Goal: Information Seeking & Learning: Check status

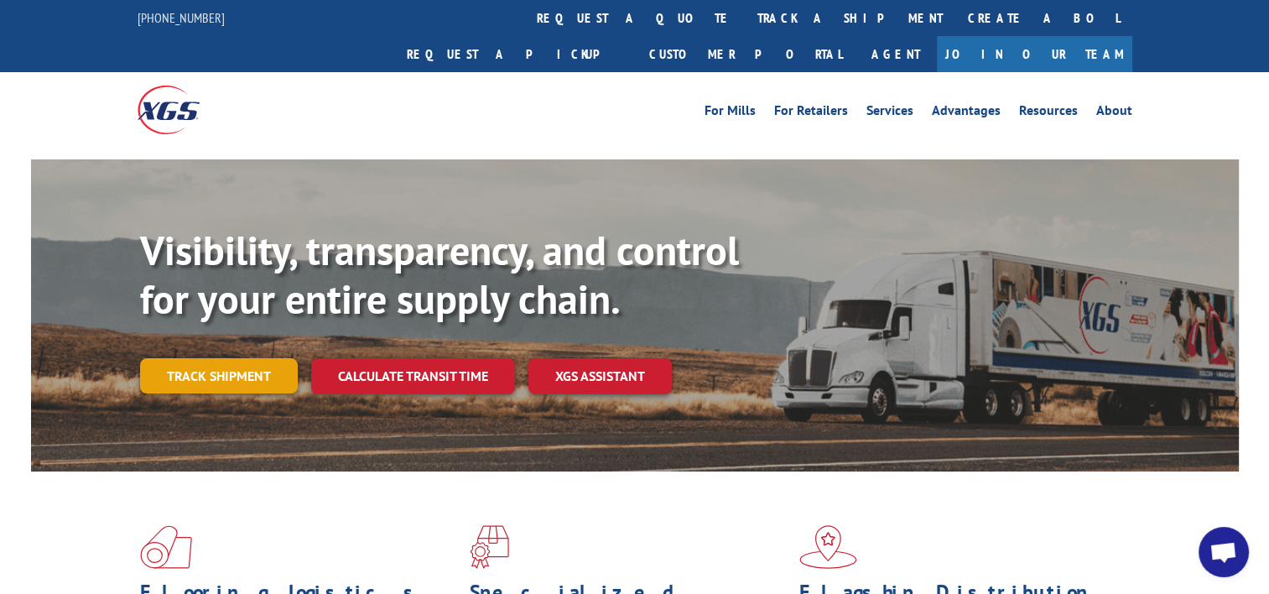
click at [231, 358] on link "Track shipment" at bounding box center [219, 375] width 158 height 35
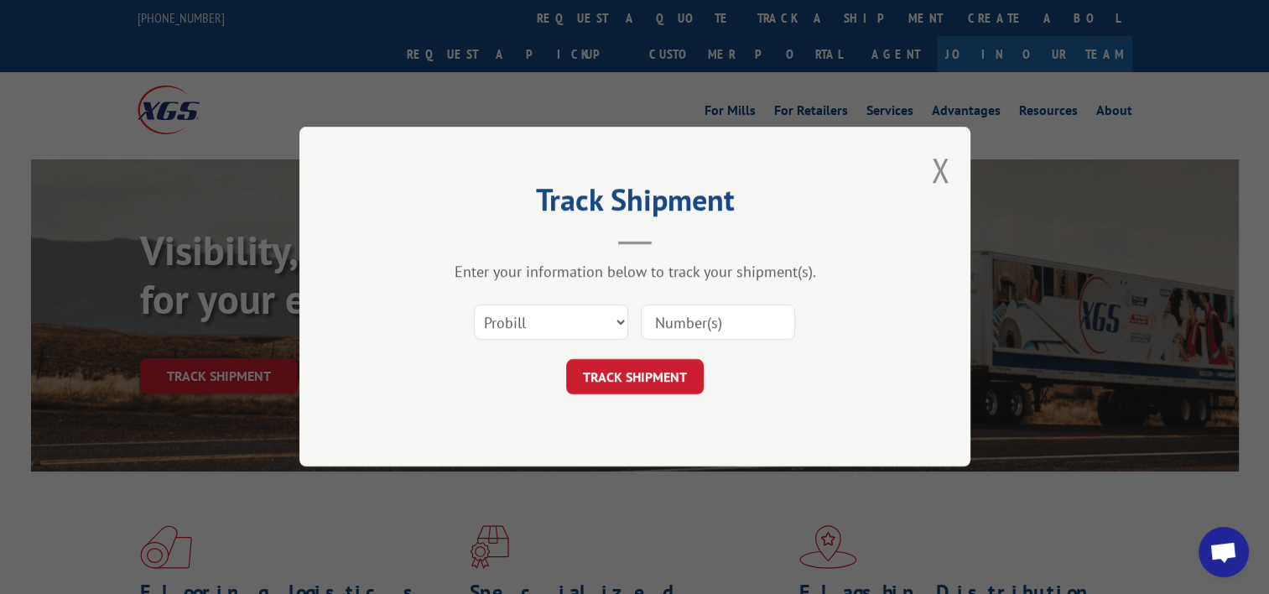
click at [724, 320] on input at bounding box center [718, 322] width 154 height 35
paste input "17689915"
type input "17689915"
click at [674, 382] on button "TRACK SHIPMENT" at bounding box center [635, 377] width 138 height 35
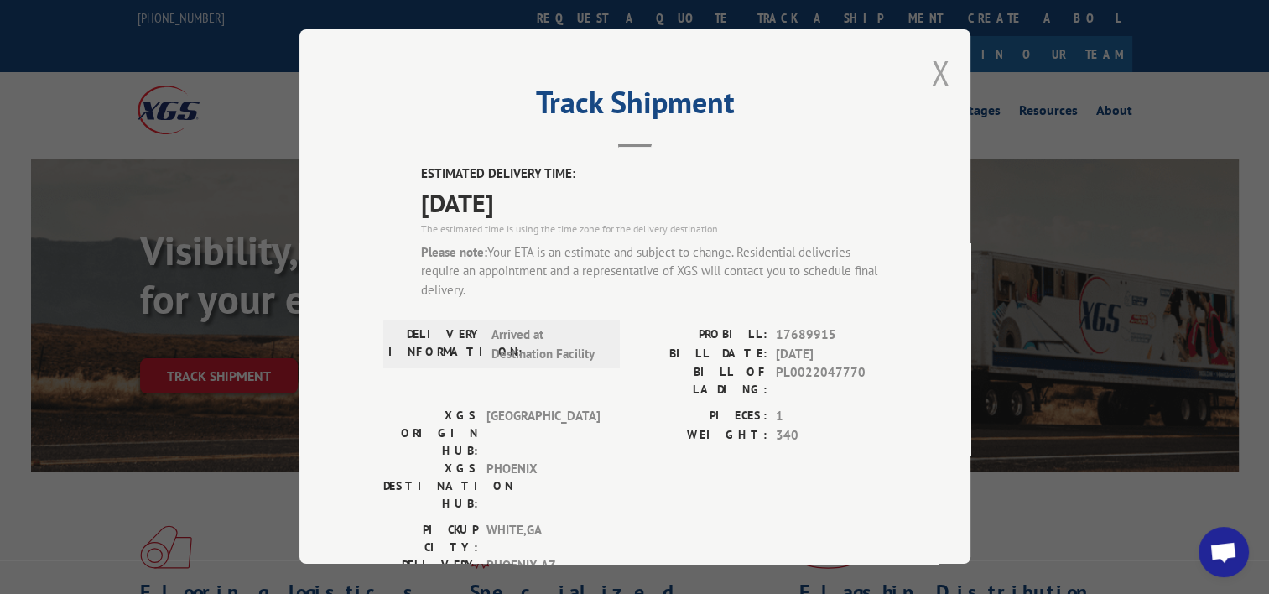
click at [931, 74] on button "Close modal" at bounding box center [940, 72] width 18 height 44
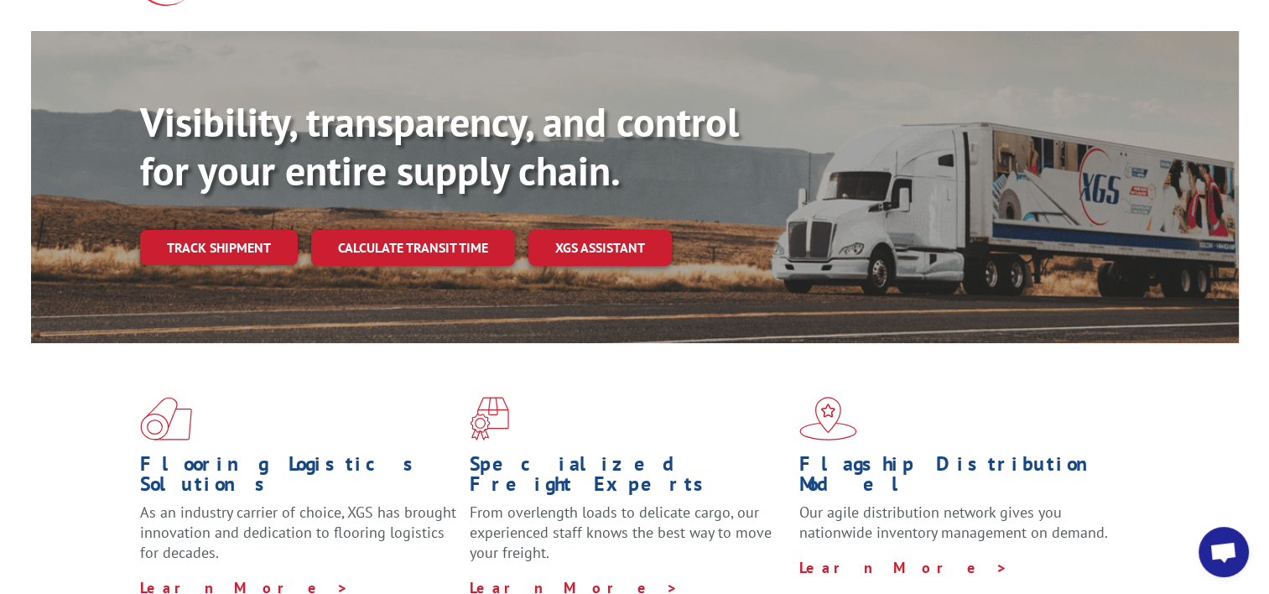
scroll to position [129, 0]
click at [222, 229] on link "Track shipment" at bounding box center [219, 246] width 158 height 35
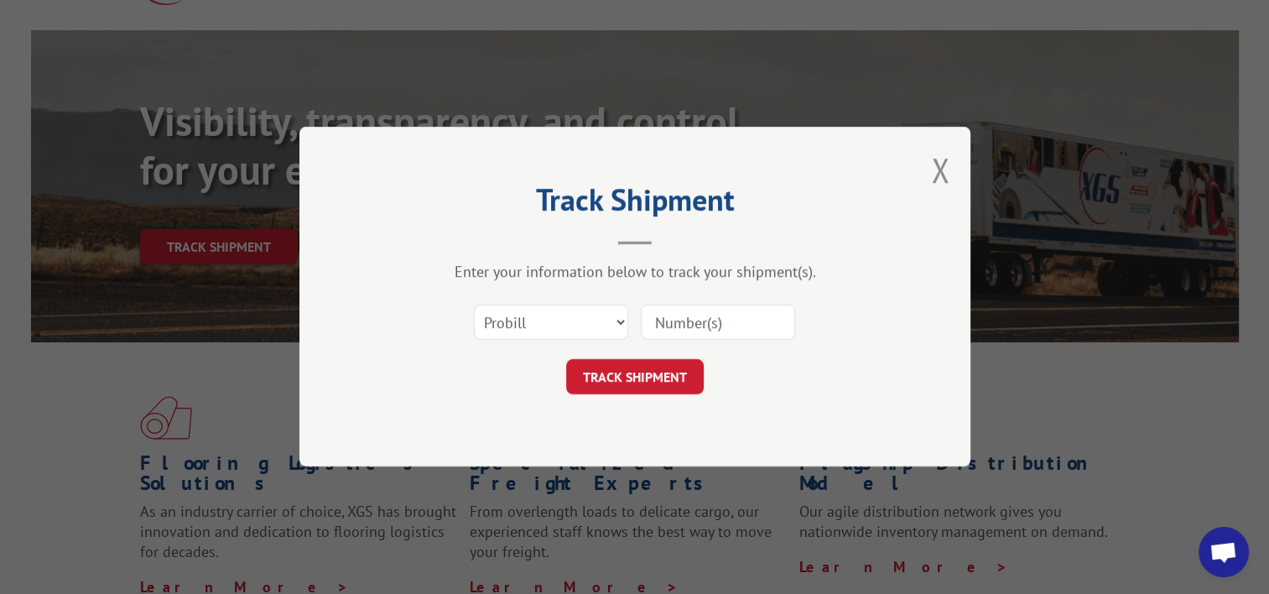
click at [732, 324] on input at bounding box center [718, 322] width 154 height 35
type input "17689915"
click at [625, 370] on button "TRACK SHIPMENT" at bounding box center [635, 377] width 138 height 35
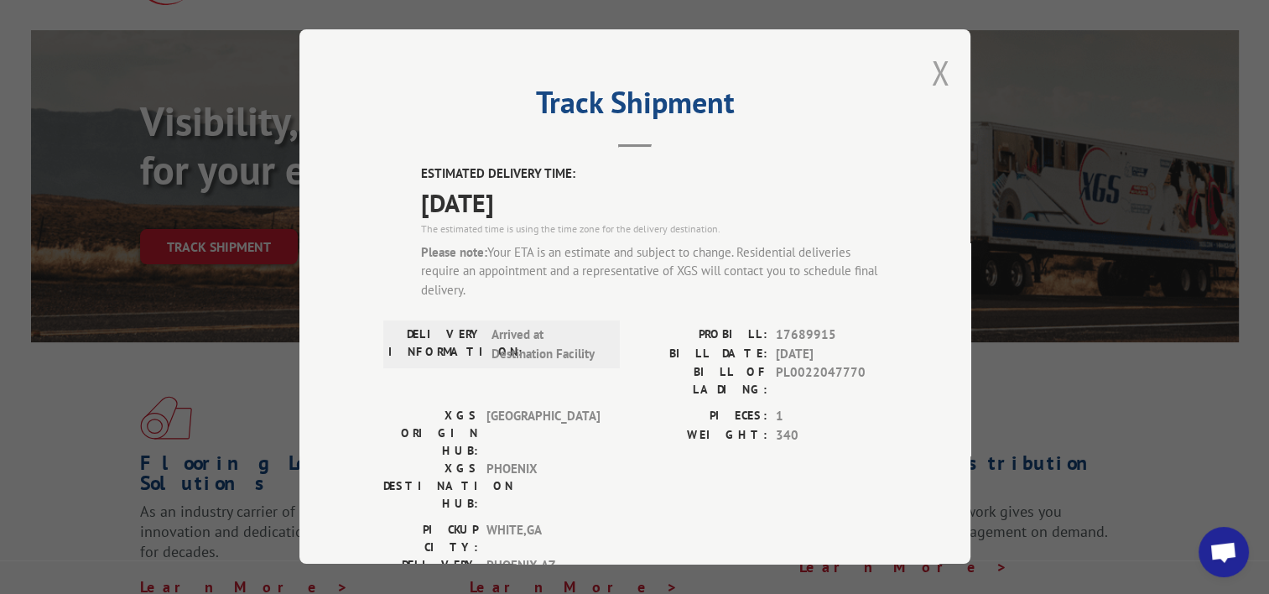
click at [933, 68] on button "Close modal" at bounding box center [940, 72] width 18 height 44
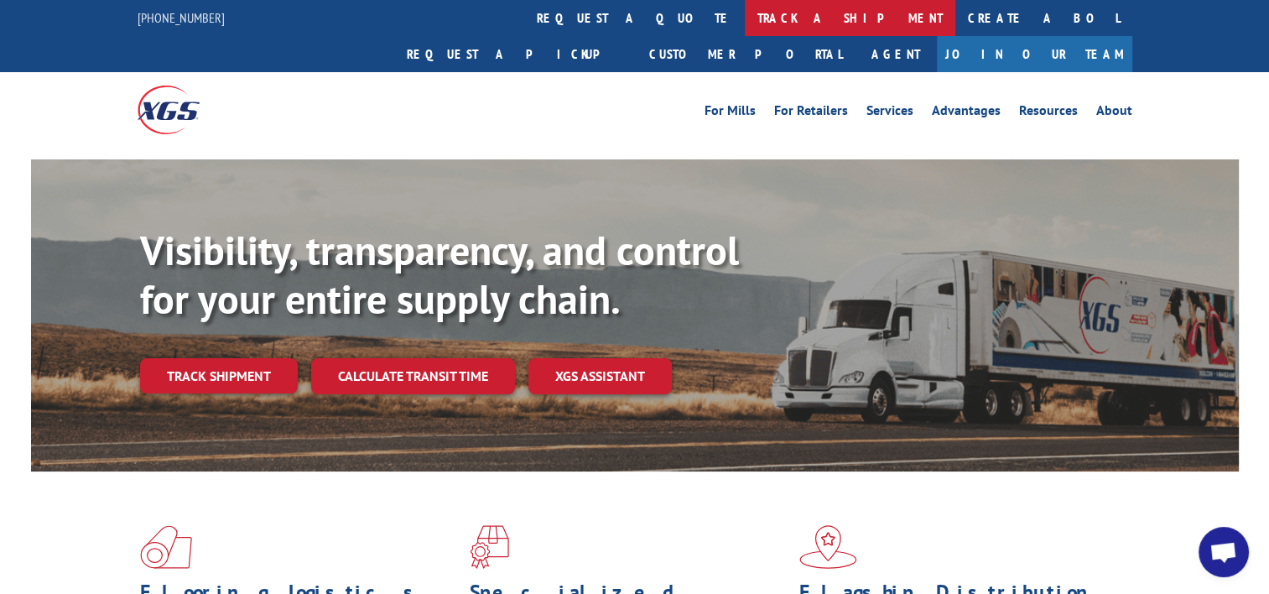
click at [745, 5] on link "track a shipment" at bounding box center [850, 18] width 211 height 36
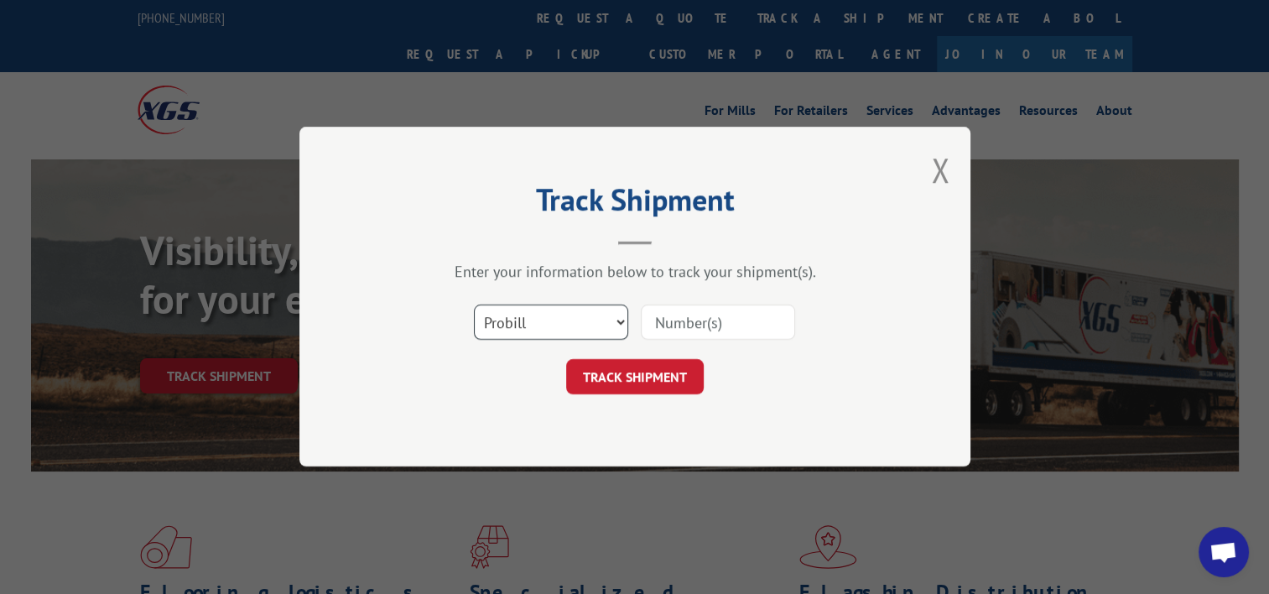
click at [597, 319] on select "Select category... Probill BOL PO" at bounding box center [551, 322] width 154 height 35
click at [715, 317] on input at bounding box center [718, 322] width 154 height 35
type input "17689915"
click at [587, 325] on select "Select category... Probill BOL PO" at bounding box center [551, 322] width 154 height 35
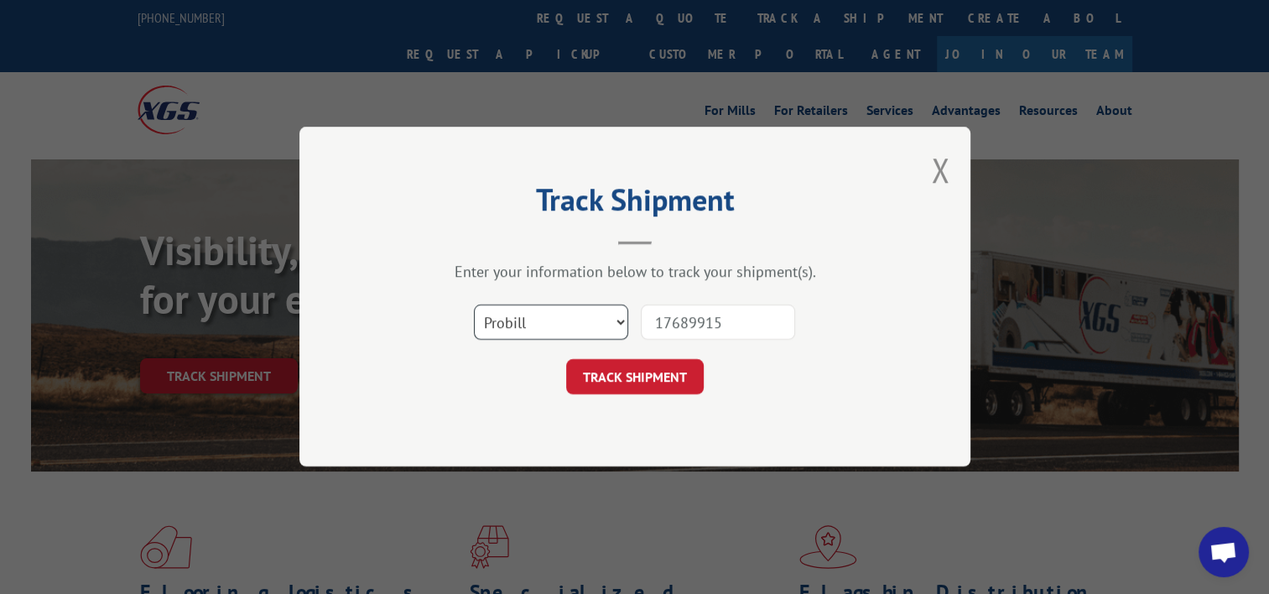
select select "bol"
click at [474, 305] on select "Select category... Probill BOL PO" at bounding box center [551, 322] width 154 height 35
click at [653, 373] on button "TRACK SHIPMENT" at bounding box center [635, 377] width 138 height 35
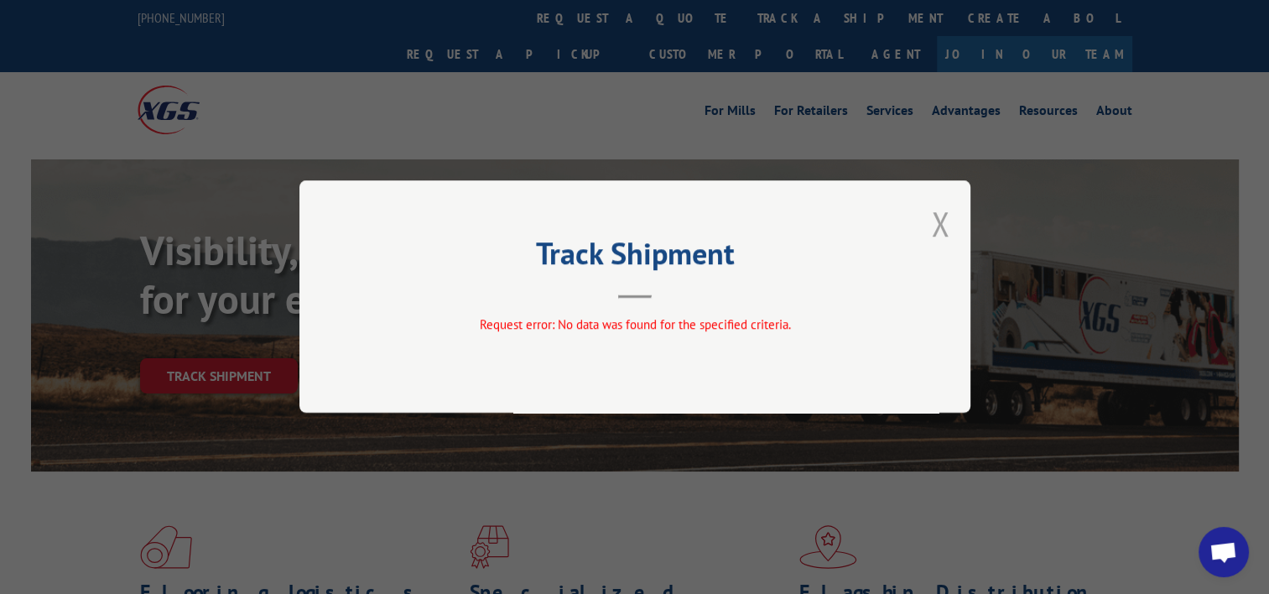
click at [940, 245] on button "Close modal" at bounding box center [940, 223] width 18 height 44
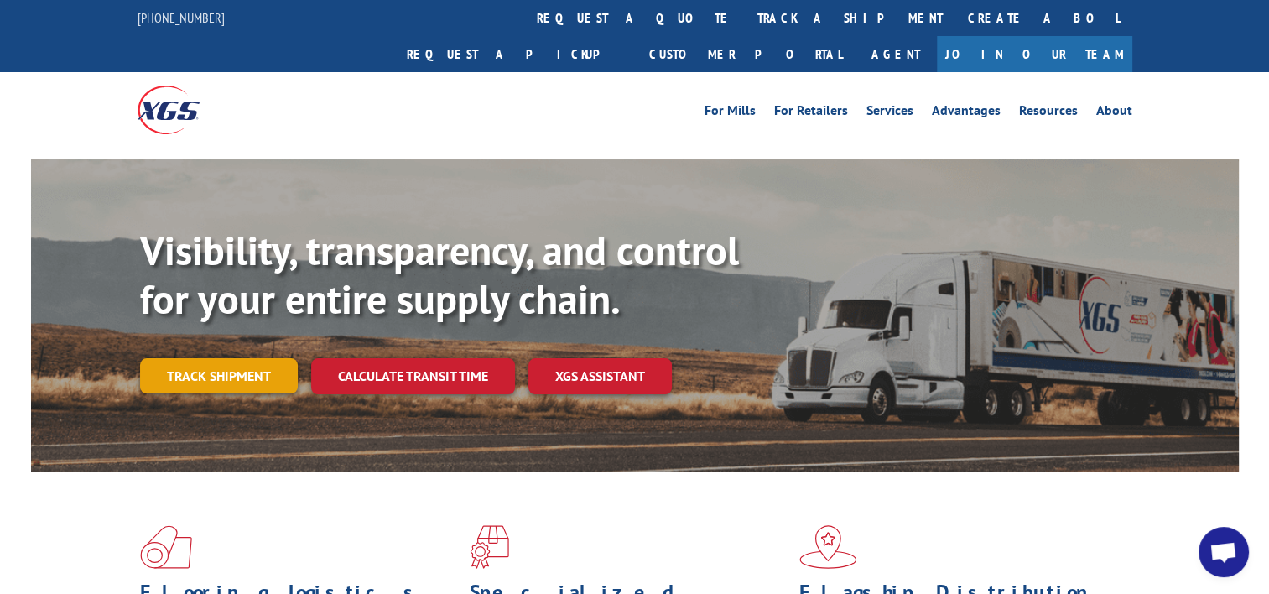
click at [227, 358] on link "Track shipment" at bounding box center [219, 375] width 158 height 35
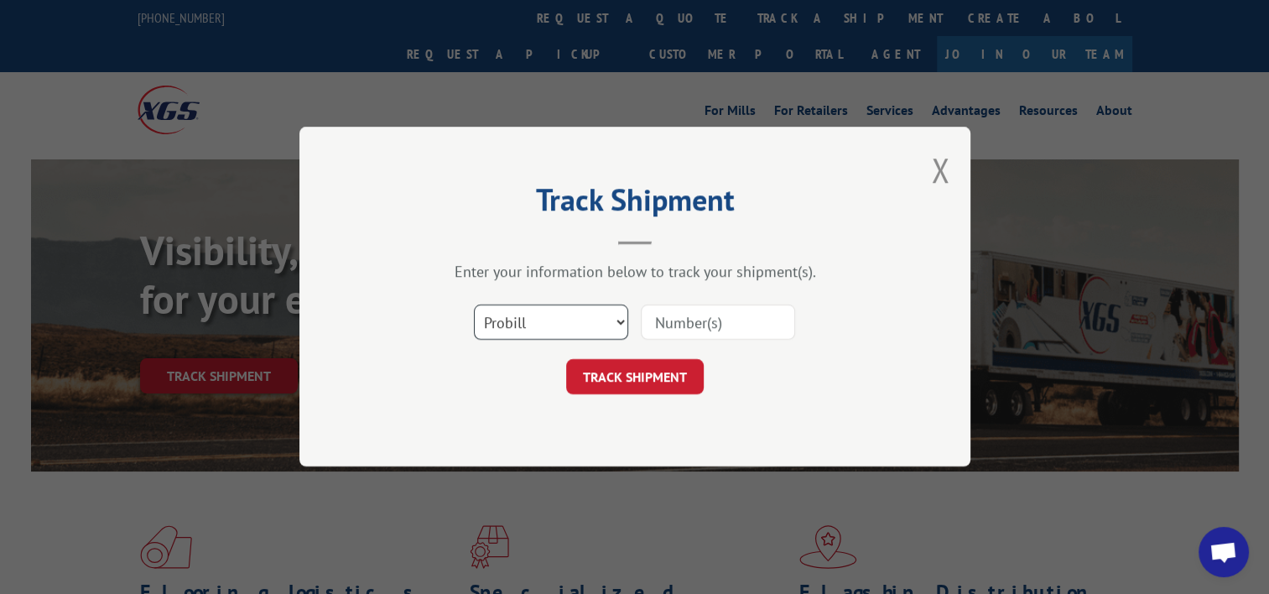
click at [601, 312] on select "Select category... Probill BOL PO" at bounding box center [551, 322] width 154 height 35
select select "po"
click at [474, 305] on select "Select category... Probill BOL PO" at bounding box center [551, 322] width 154 height 35
click at [759, 313] on input at bounding box center [718, 322] width 154 height 35
type input "20039-0019"
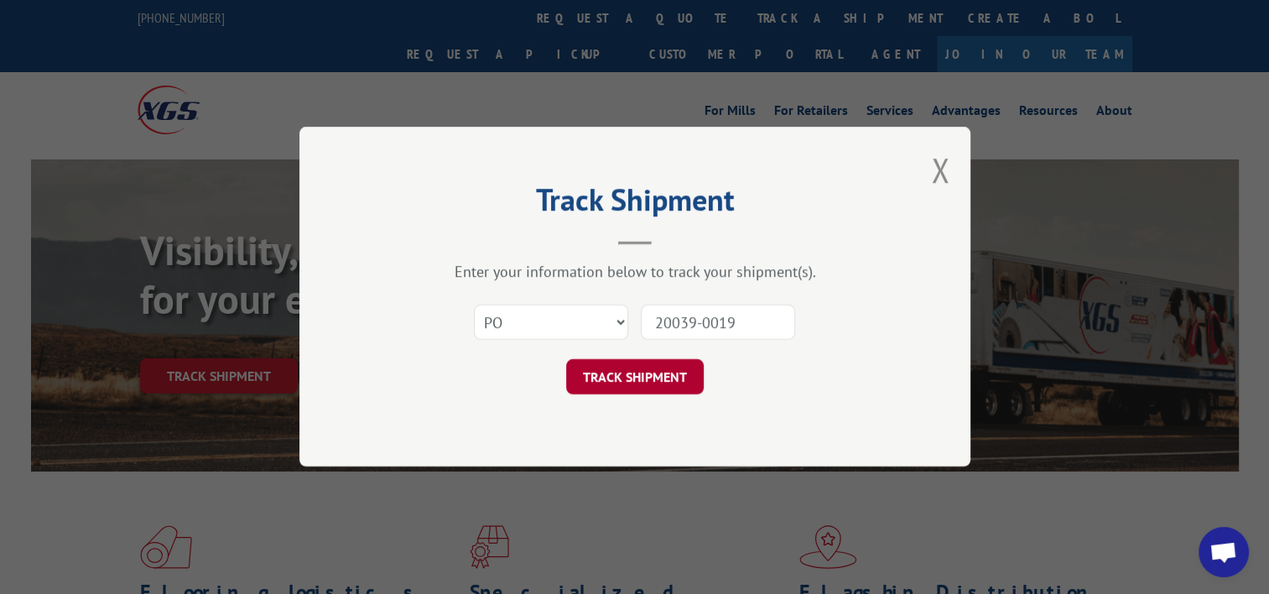
click at [661, 386] on button "TRACK SHIPMENT" at bounding box center [635, 377] width 138 height 35
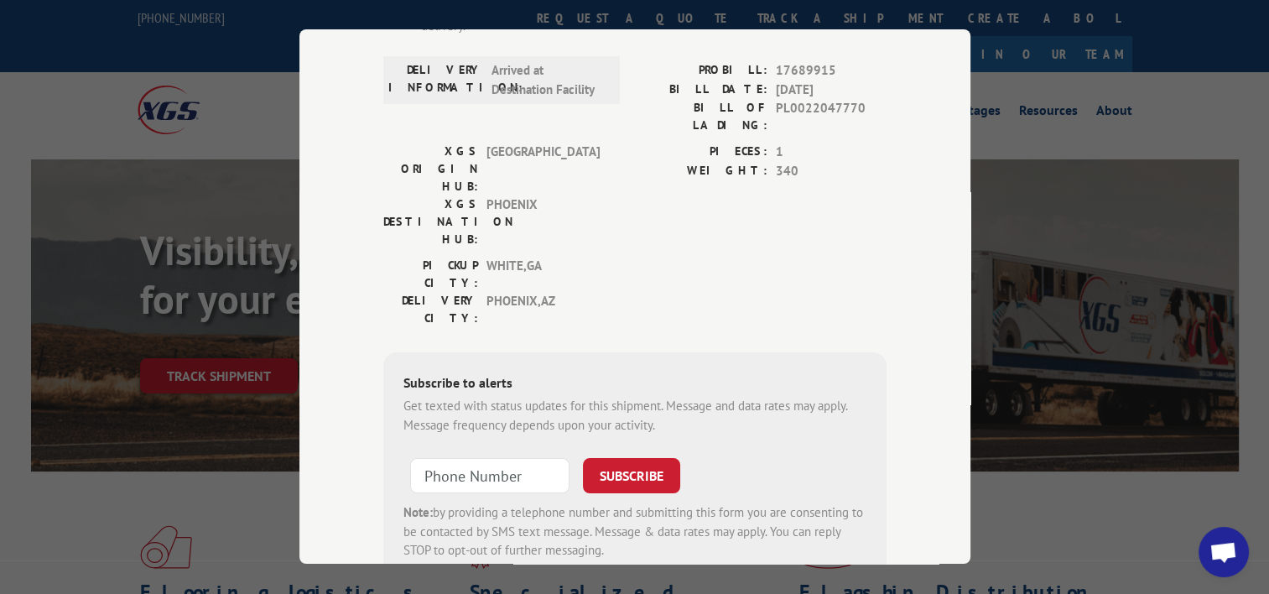
scroll to position [265, 0]
click at [805, 104] on span "PL0022047770" at bounding box center [831, 115] width 111 height 35
copy span "PL0022047770"
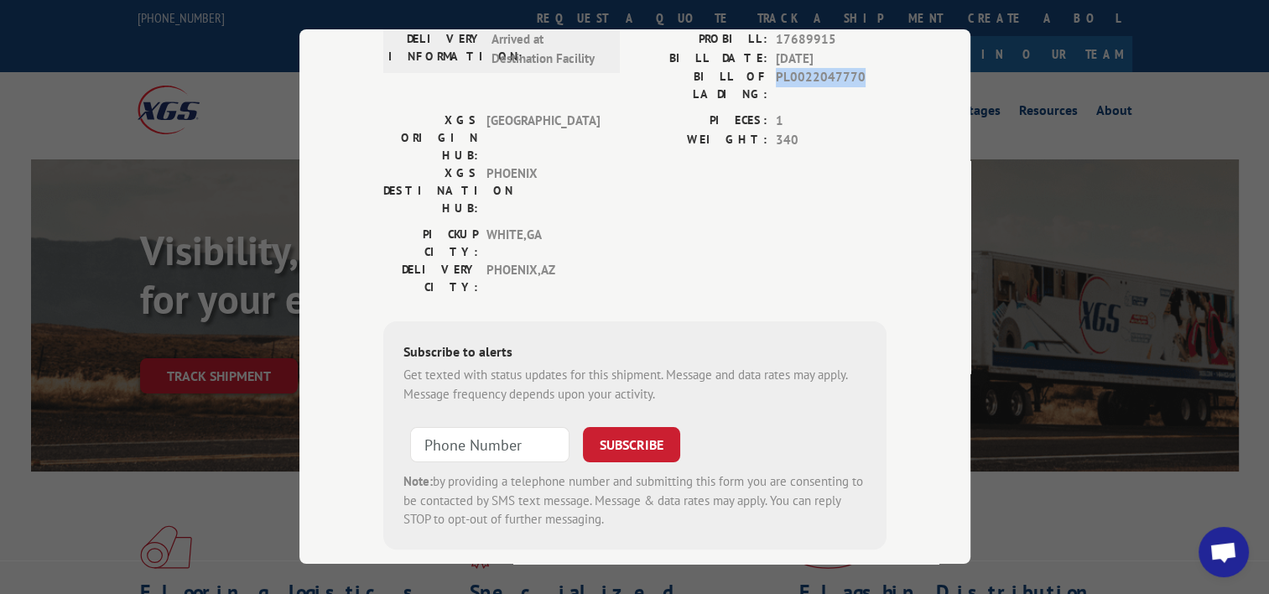
scroll to position [0, 0]
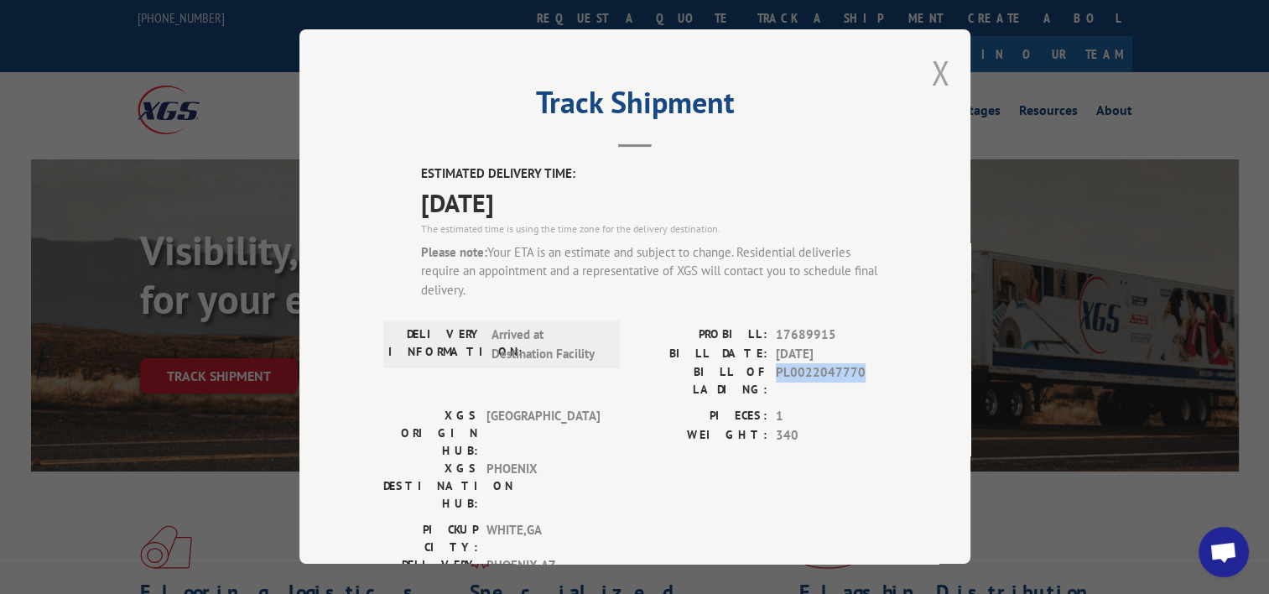
click at [934, 63] on button "Close modal" at bounding box center [940, 72] width 18 height 44
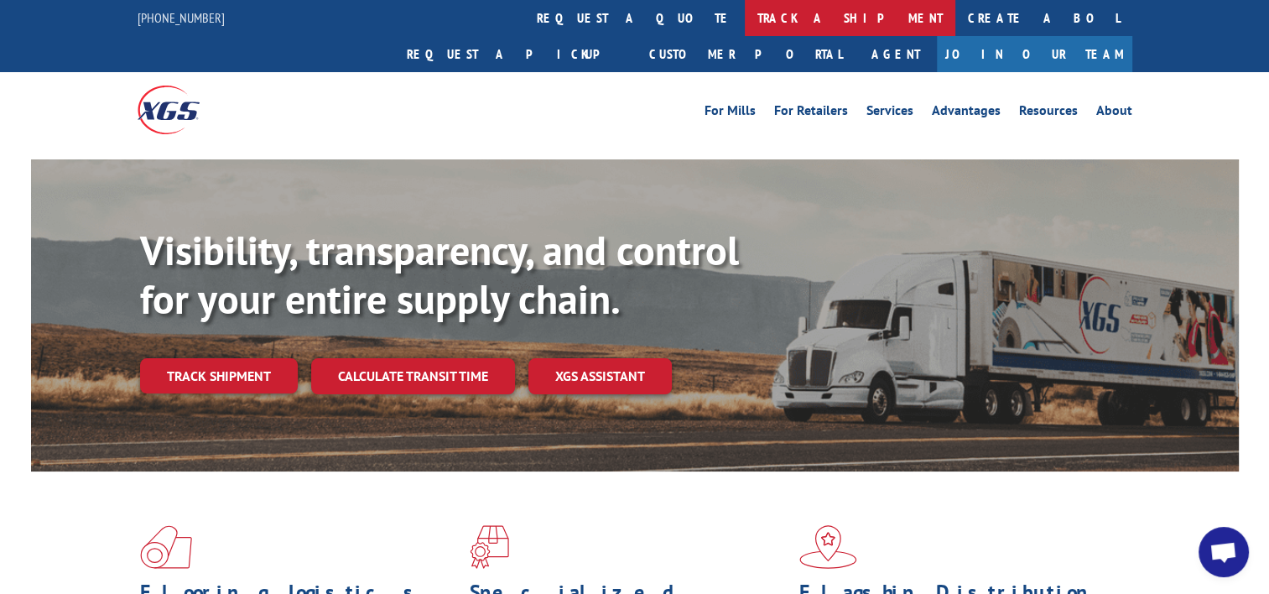
click at [745, 14] on link "track a shipment" at bounding box center [850, 18] width 211 height 36
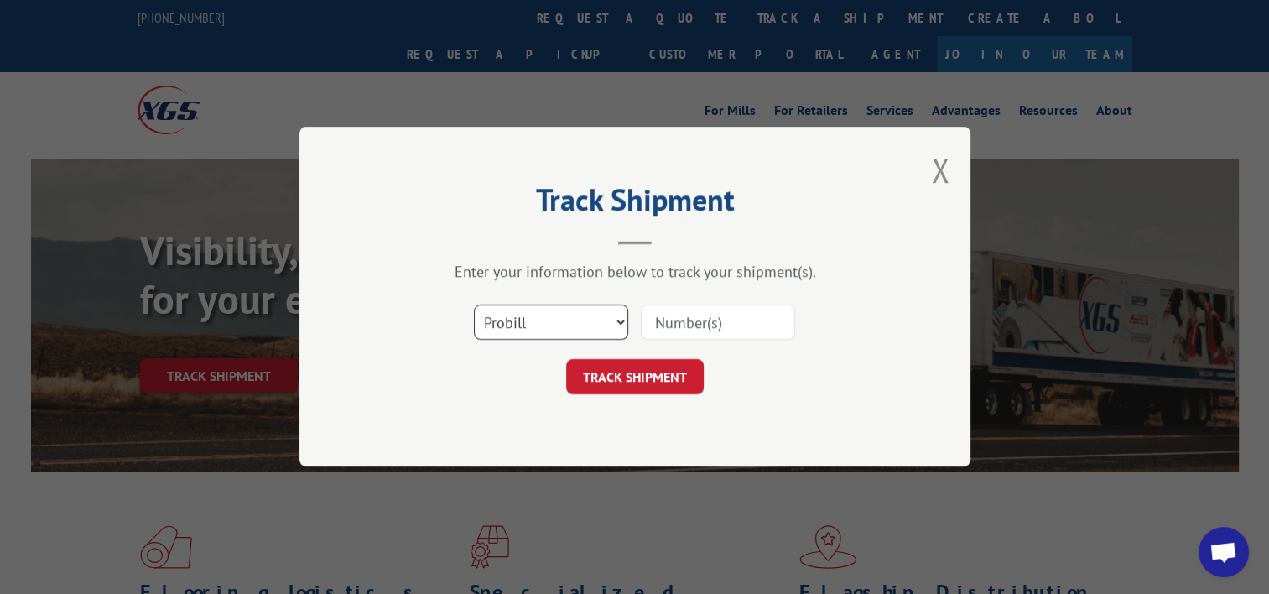
click at [608, 318] on select "Select category... Probill BOL PO" at bounding box center [551, 322] width 154 height 35
select select "bol"
click at [474, 305] on select "Select category... Probill BOL PO" at bounding box center [551, 322] width 154 height 35
click at [721, 329] on input at bounding box center [718, 322] width 154 height 35
paste input "PL0022047770"
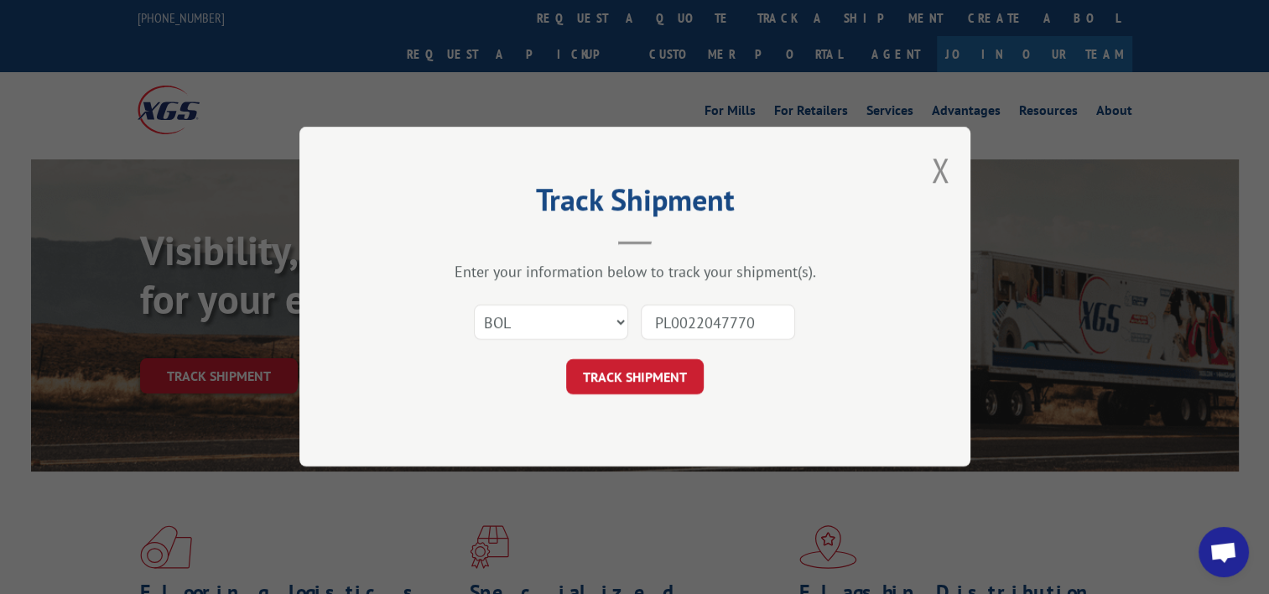
type input "PL0022047770"
click at [670, 356] on form "Select category... Probill BOL PO PL0022047770 TRACK SHIPMENT" at bounding box center [634, 345] width 503 height 100
click at [672, 372] on button "TRACK SHIPMENT" at bounding box center [635, 377] width 138 height 35
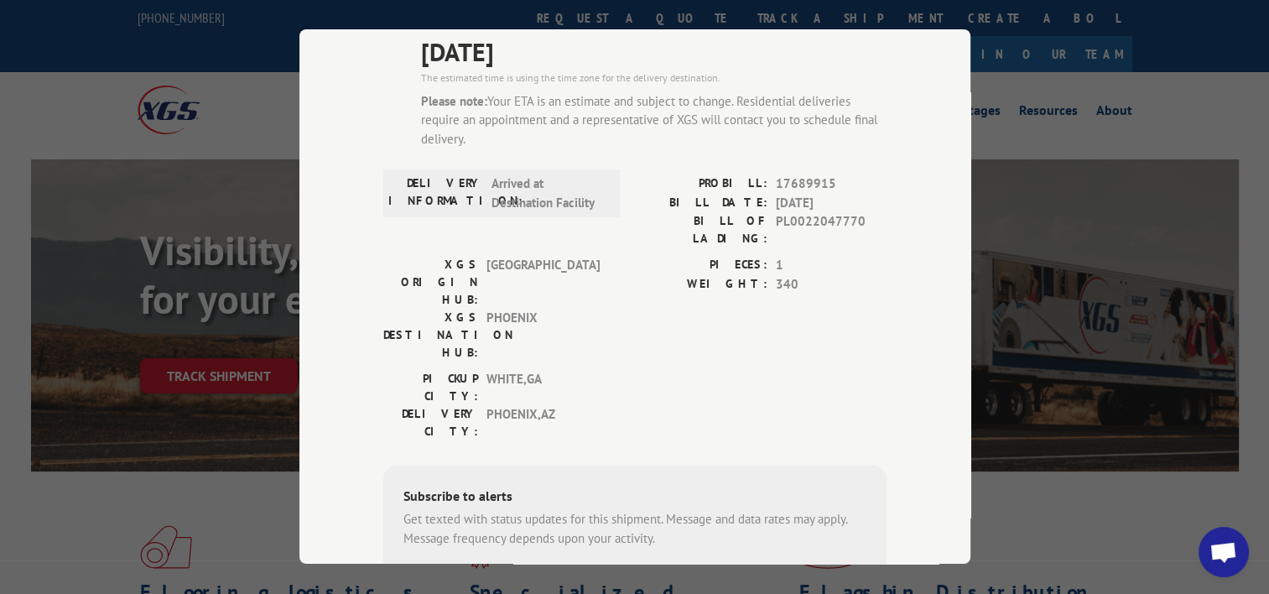
scroll to position [164, 0]
